Goal: Task Accomplishment & Management: Complete application form

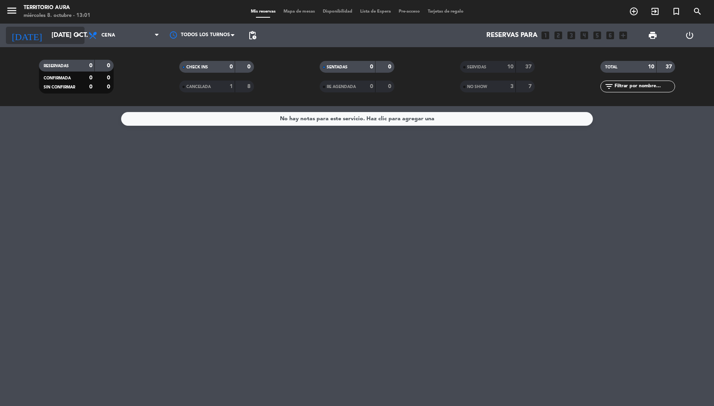
click at [63, 39] on input "[DATE] oct." at bounding box center [90, 35] width 85 height 15
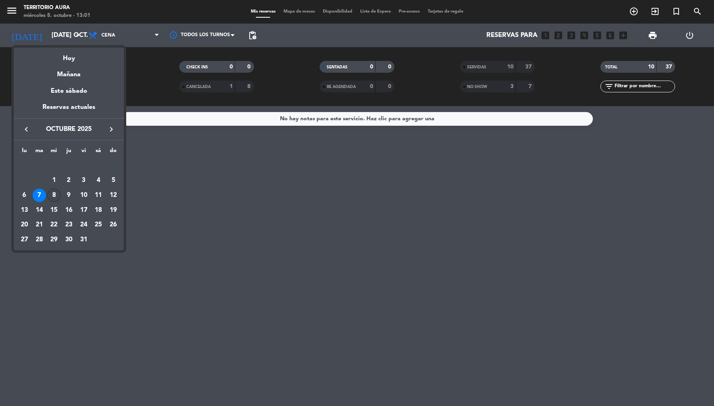
click at [53, 195] on div "8" at bounding box center [53, 195] width 13 height 13
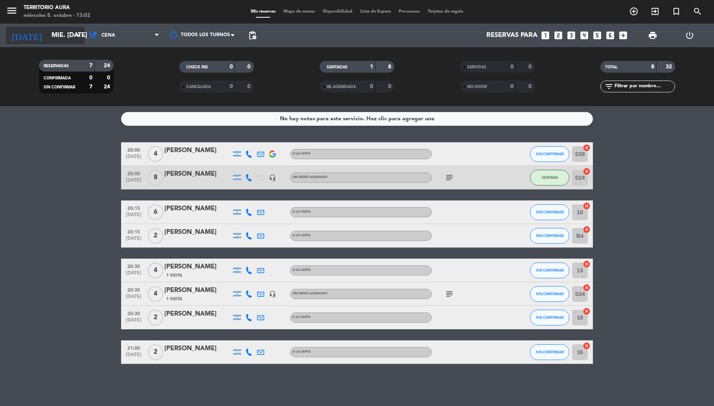
click at [67, 32] on input "mié. [DATE]" at bounding box center [90, 35] width 85 height 15
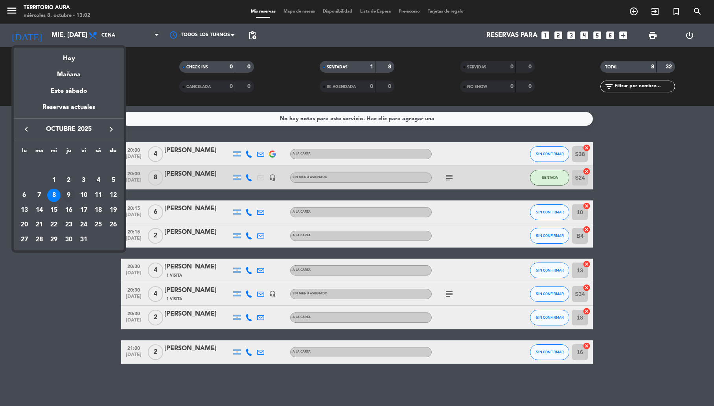
click at [70, 194] on div "9" at bounding box center [68, 195] width 13 height 13
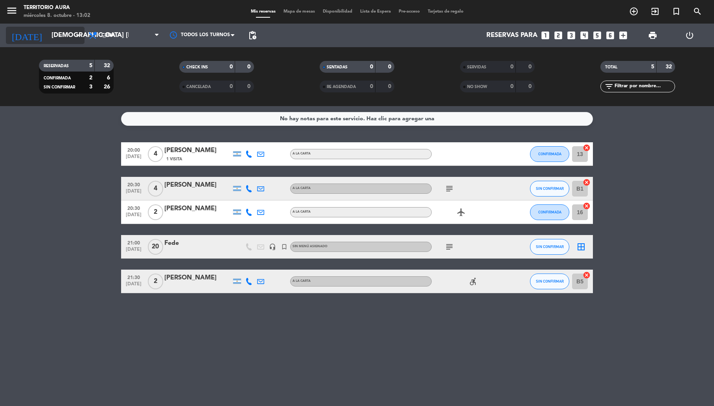
click at [67, 35] on input "[DEMOGRAPHIC_DATA] [DATE]" at bounding box center [90, 35] width 85 height 15
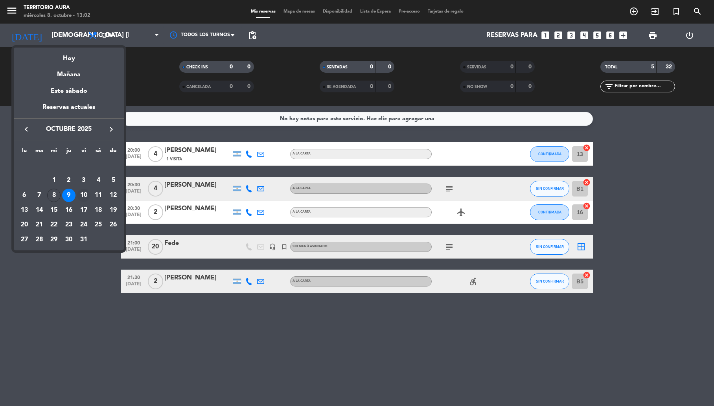
click at [84, 194] on div "10" at bounding box center [83, 195] width 13 height 13
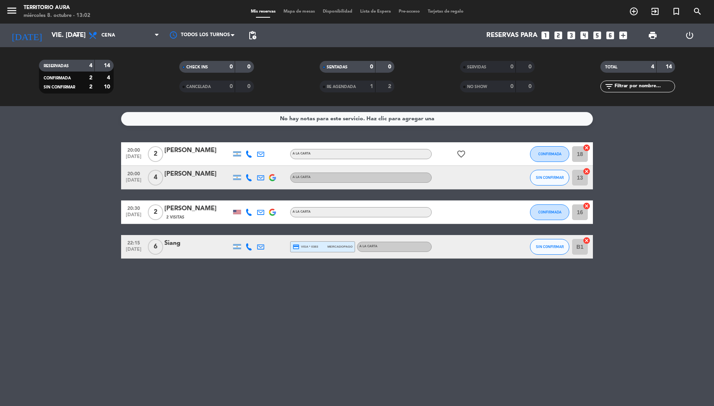
click at [233, 340] on div "No hay notas para este servicio. Haz clic para agregar una 20:00 [DATE] 2 [PERS…" at bounding box center [357, 256] width 714 height 300
click at [76, 35] on icon "arrow_drop_down" at bounding box center [77, 35] width 9 height 9
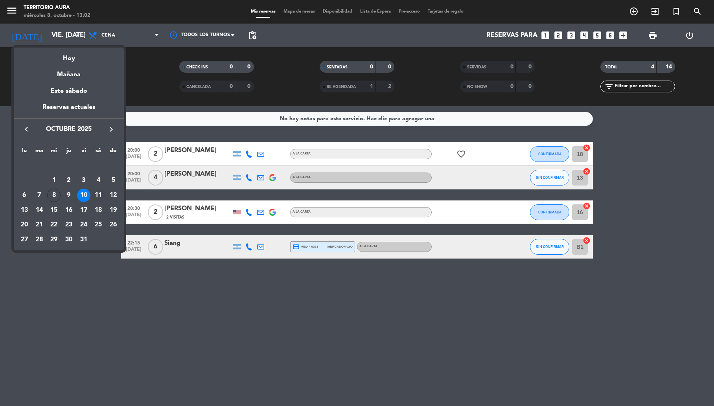
click at [96, 197] on div "11" at bounding box center [98, 195] width 13 height 13
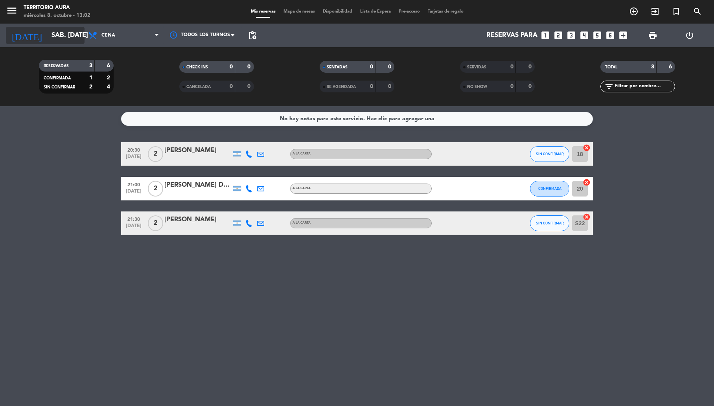
click at [61, 36] on input "sáb. [DATE]" at bounding box center [90, 35] width 85 height 15
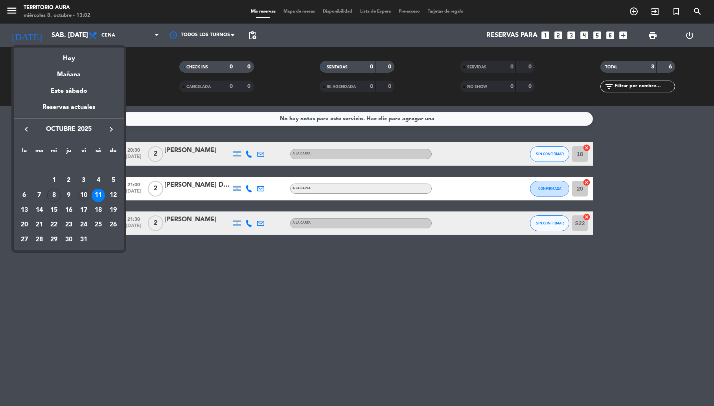
click at [83, 198] on div "10" at bounding box center [83, 195] width 13 height 13
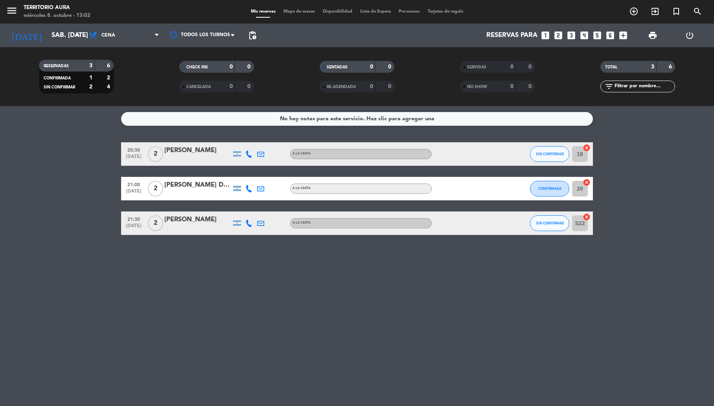
type input "vie. [DATE]"
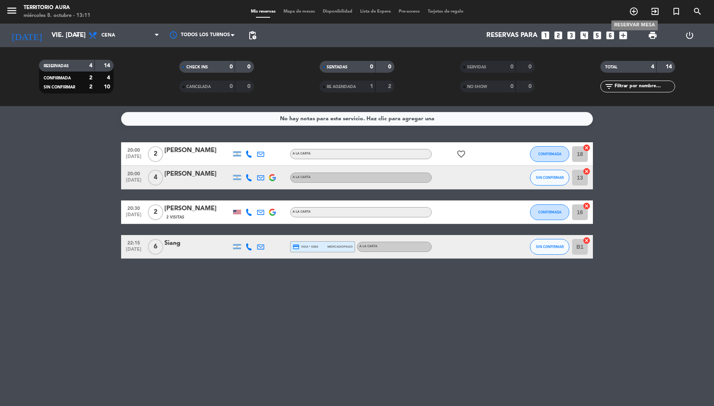
click at [632, 12] on icon "add_circle_outline" at bounding box center [633, 11] width 9 height 9
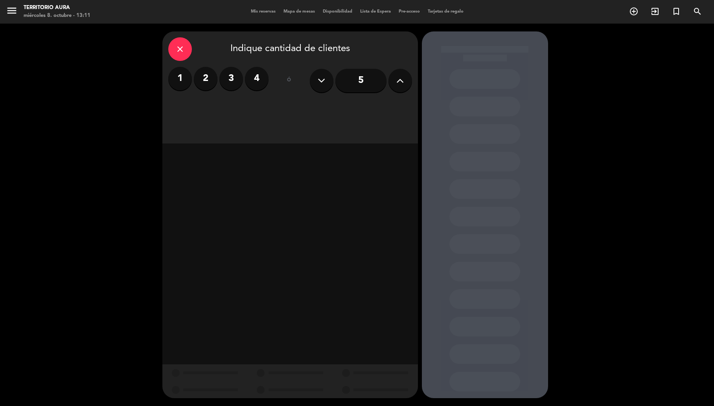
click at [209, 77] on label "2" at bounding box center [206, 79] width 24 height 24
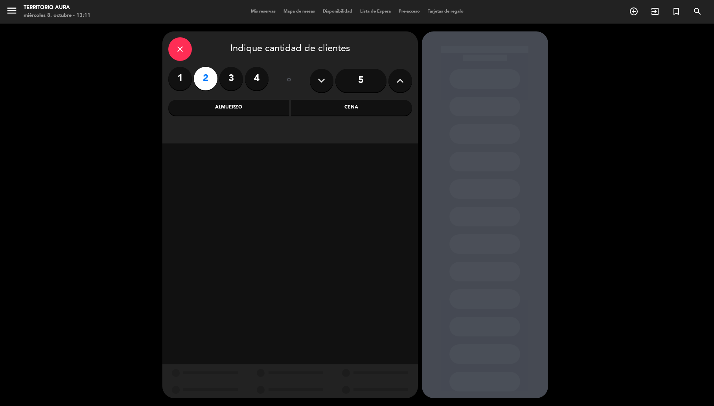
click at [343, 105] on div "Cena" at bounding box center [351, 108] width 121 height 16
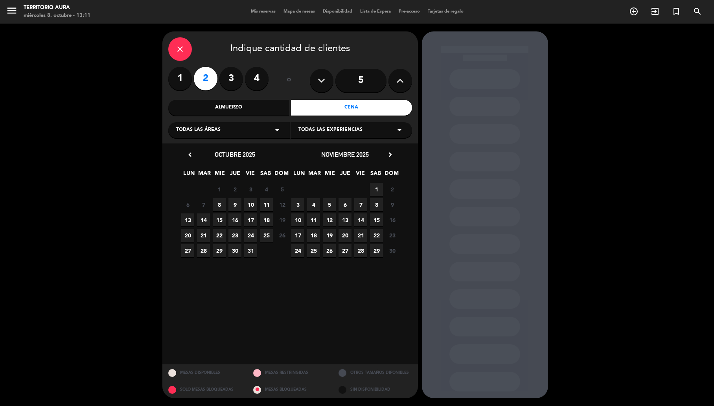
click at [250, 206] on span "10" at bounding box center [250, 204] width 13 height 13
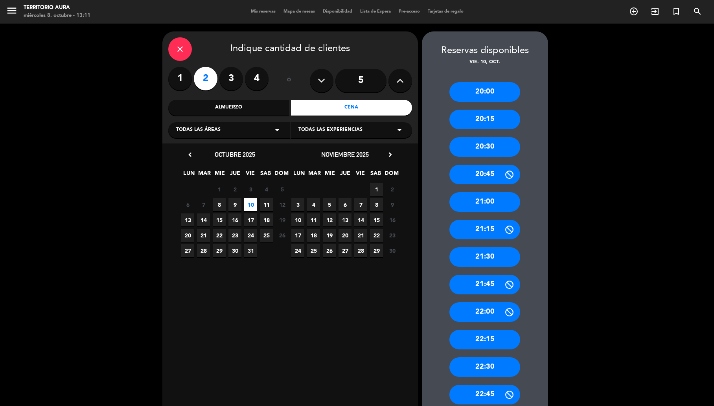
click at [489, 202] on div "21:00" at bounding box center [484, 202] width 71 height 20
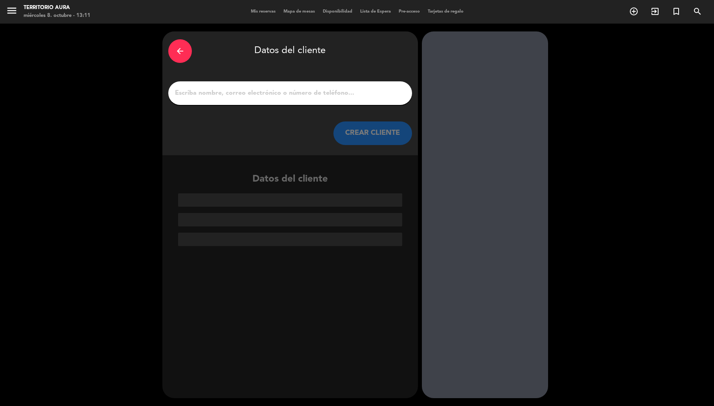
click at [262, 96] on input "1" at bounding box center [290, 93] width 232 height 11
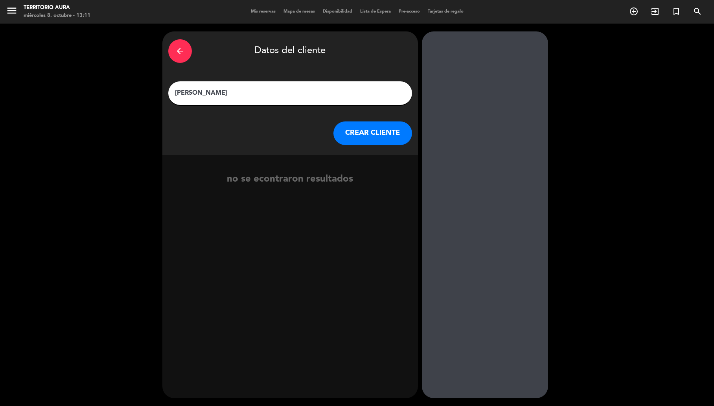
type input "[PERSON_NAME]"
click at [369, 134] on button "CREAR CLIENTE" at bounding box center [372, 133] width 79 height 24
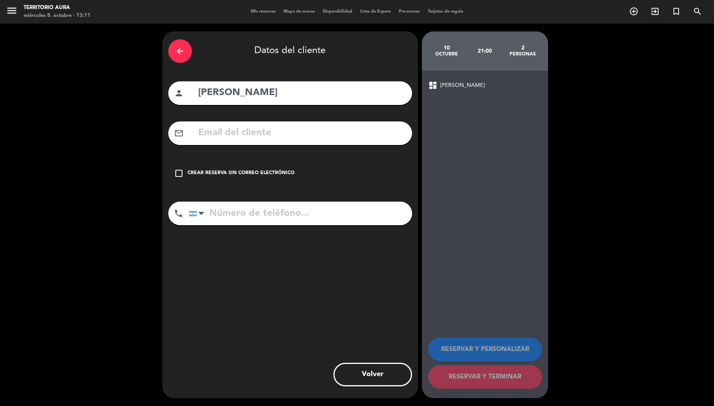
click at [282, 138] on input "text" at bounding box center [301, 133] width 209 height 16
click at [241, 215] on input "tel" at bounding box center [300, 214] width 223 height 24
type input "91126793031"
click at [239, 135] on input "text" at bounding box center [301, 133] width 209 height 16
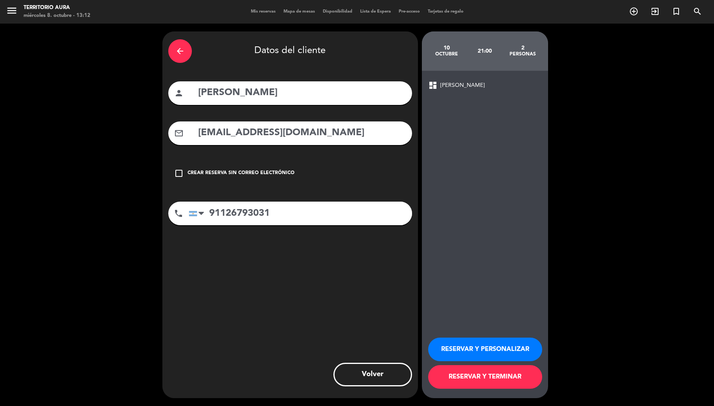
type input "[EMAIL_ADDRESS][DOMAIN_NAME]"
click at [480, 348] on button "RESERVAR Y PERSONALIZAR" at bounding box center [485, 350] width 114 height 24
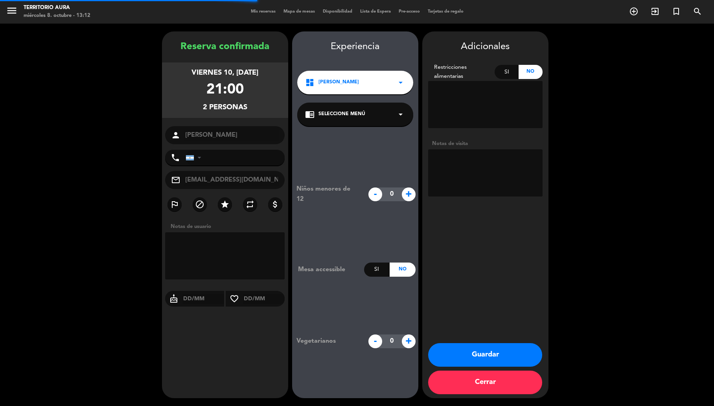
type input "[PHONE_NUMBER]"
click at [485, 165] on textarea at bounding box center [485, 172] width 114 height 47
type textarea "Influencer VIP. 100%off."
click at [354, 79] on div "dashboard [PERSON_NAME] arrow_drop_down" at bounding box center [355, 83] width 116 height 24
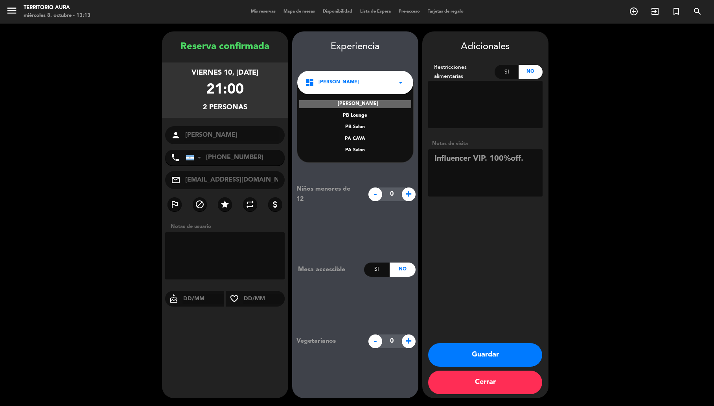
click at [361, 149] on div "PA Salon" at bounding box center [355, 151] width 100 height 8
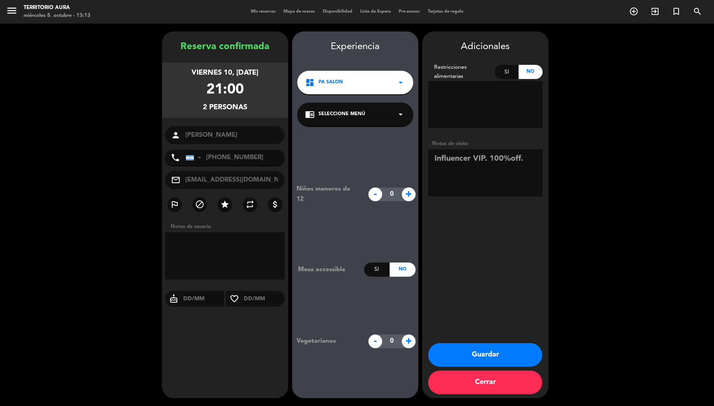
click at [434, 159] on textarea at bounding box center [485, 172] width 114 height 47
click at [480, 358] on button "Guardar" at bounding box center [485, 355] width 114 height 24
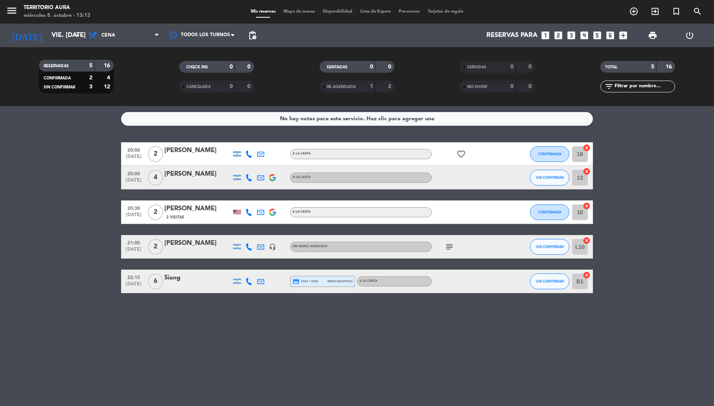
click at [215, 244] on div "[PERSON_NAME]" at bounding box center [197, 243] width 67 height 10
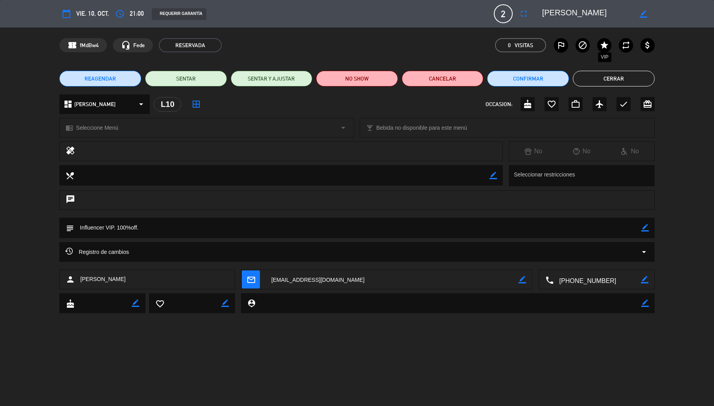
click at [603, 46] on icon "star" at bounding box center [603, 44] width 9 height 9
click at [266, 200] on div "chat" at bounding box center [356, 200] width 595 height 20
